Goal: Transaction & Acquisition: Purchase product/service

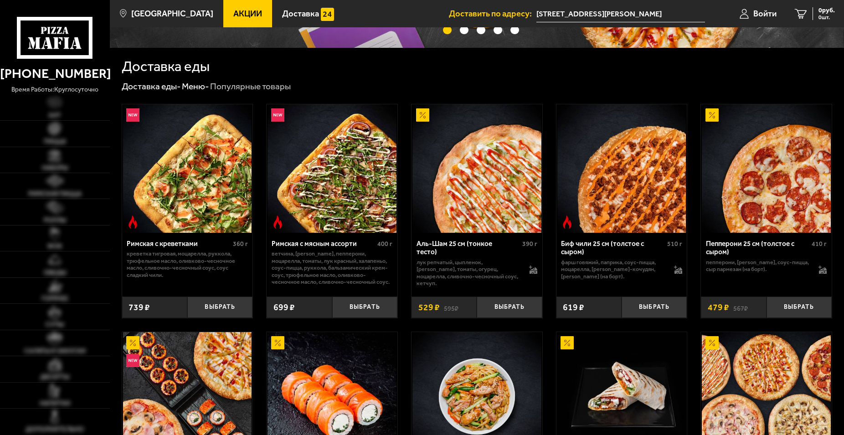
scroll to position [326, 0]
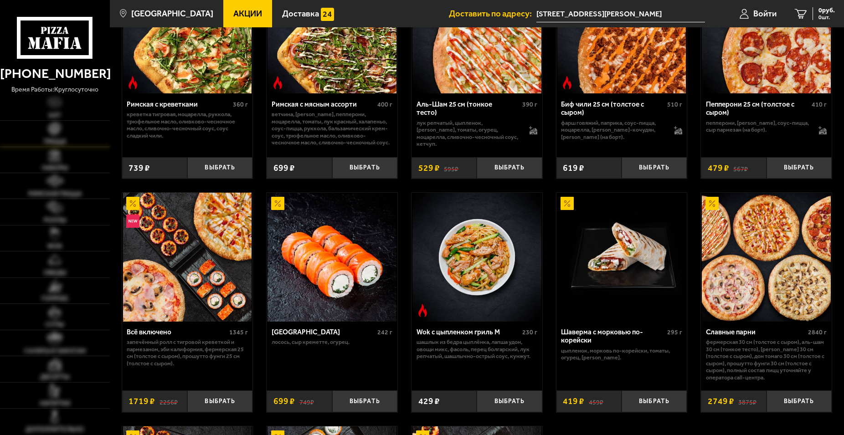
click at [57, 140] on span "Пицца" at bounding box center [55, 142] width 22 height 6
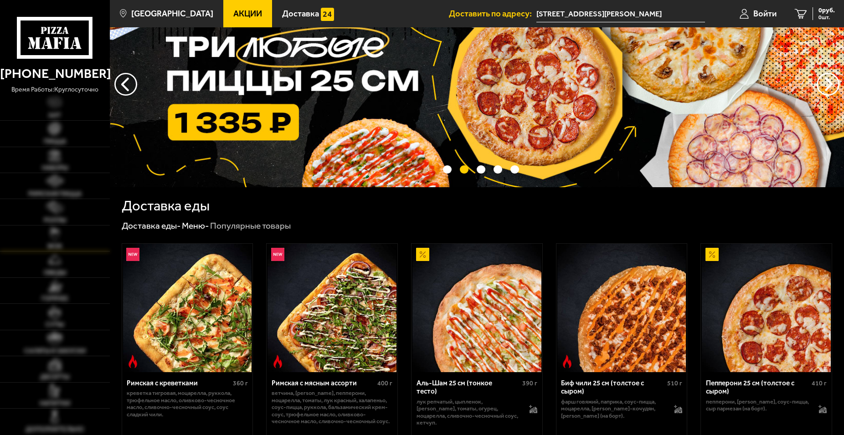
scroll to position [0, 0]
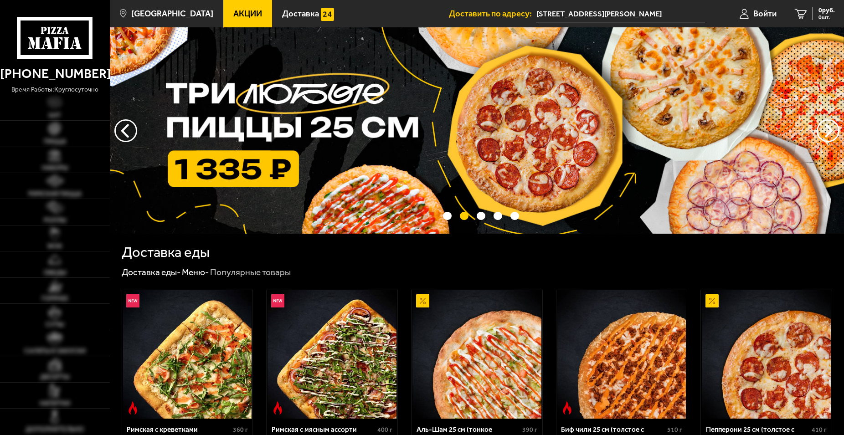
click at [241, 15] on span "Акции" at bounding box center [247, 14] width 29 height 9
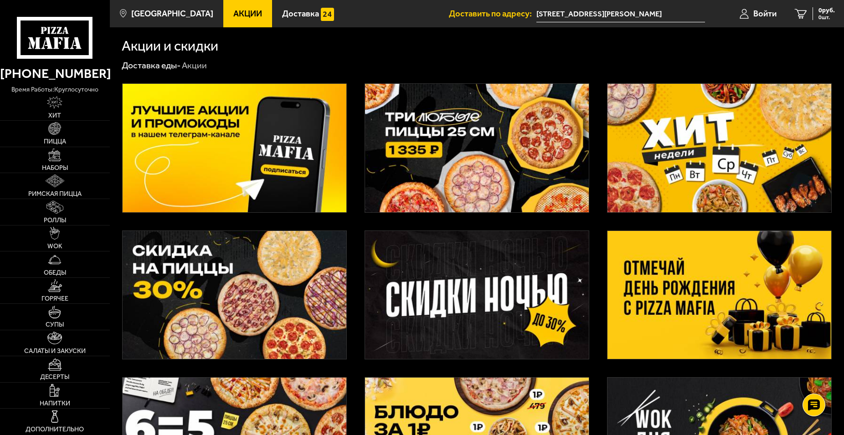
click at [650, 298] on img at bounding box center [720, 295] width 224 height 129
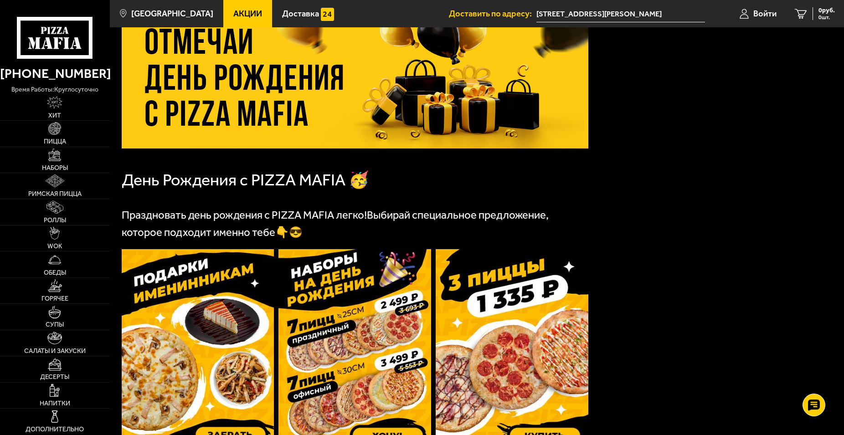
scroll to position [186, 0]
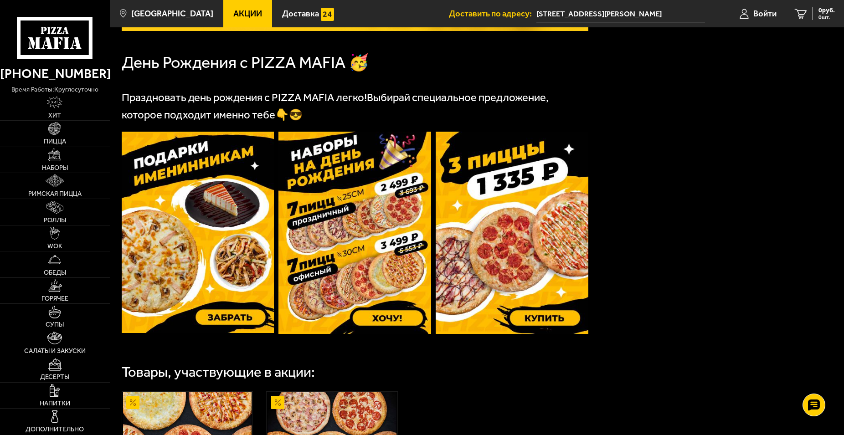
click at [233, 317] on img at bounding box center [198, 233] width 153 height 202
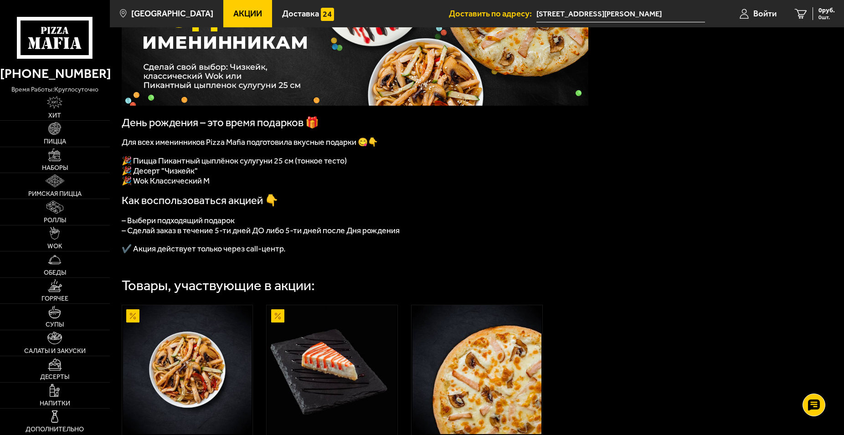
scroll to position [297, 0]
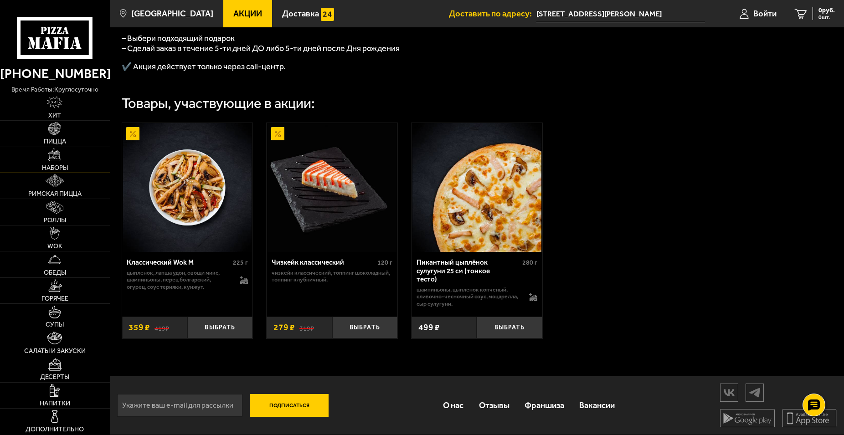
click at [62, 157] on link "Наборы" at bounding box center [55, 160] width 110 height 26
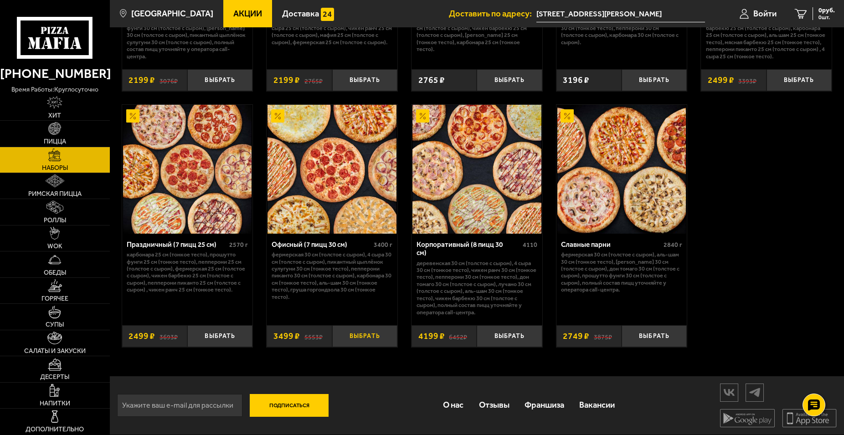
scroll to position [1295, 0]
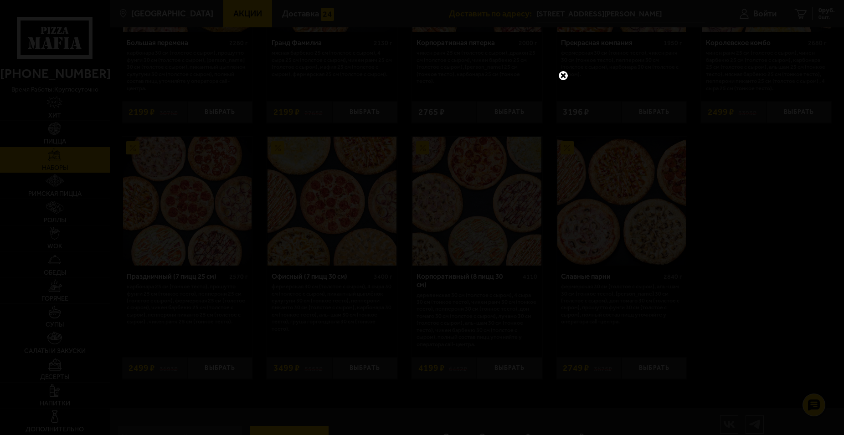
click at [560, 75] on link at bounding box center [564, 76] width 12 height 12
